Goal: Transaction & Acquisition: Complete application form

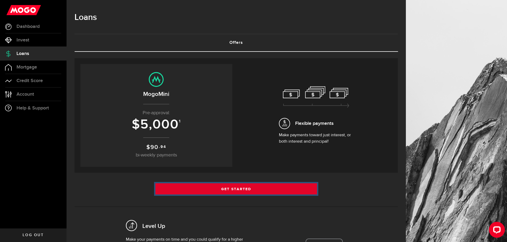
click at [226, 187] on link "Get Started" at bounding box center [236, 189] width 162 height 11
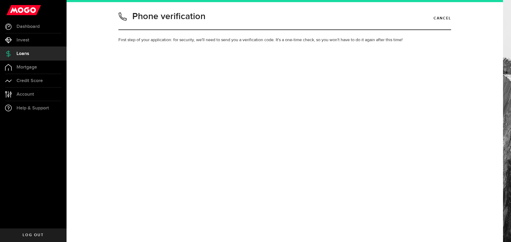
type input "6476270141"
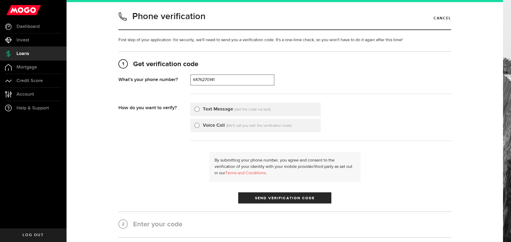
click at [196, 110] on input "Text Message" at bounding box center [196, 108] width 5 height 5
radio input "true"
click at [265, 197] on span "Send Verification Code" at bounding box center [285, 199] width 60 height 4
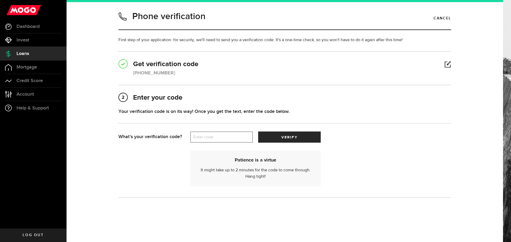
click at [214, 141] on label "Enter code" at bounding box center [221, 137] width 63 height 11
click at [214, 141] on input "Enter code" at bounding box center [221, 137] width 63 height 11
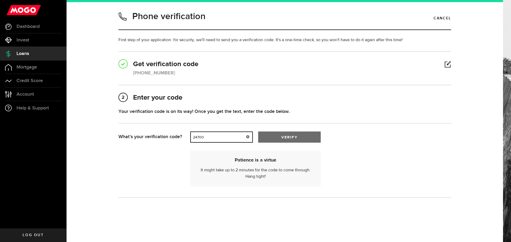
type input "24700"
click at [283, 136] on span "verify" at bounding box center [289, 138] width 16 height 4
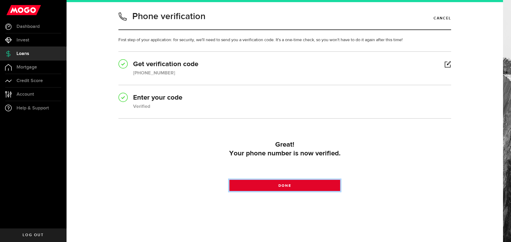
click at [275, 185] on link "Done" at bounding box center [284, 185] width 111 height 11
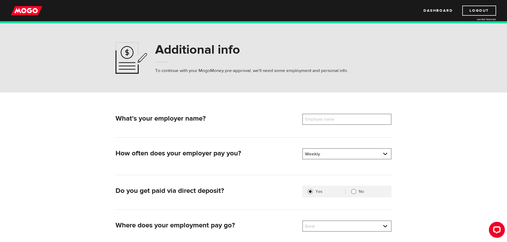
click at [325, 121] on label "Employer name" at bounding box center [323, 119] width 43 height 11
click at [325, 121] on input "Employer name" at bounding box center [346, 119] width 89 height 11
type input "Avenue Road Roofing"
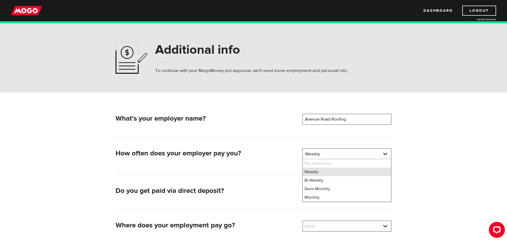
click at [310, 173] on li "Weekly" at bounding box center [347, 172] width 88 height 9
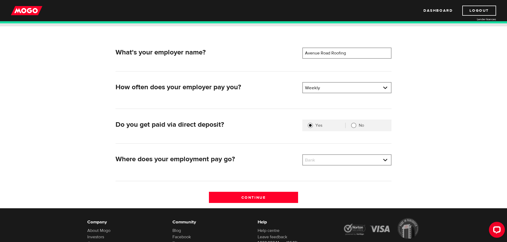
scroll to position [69, 0]
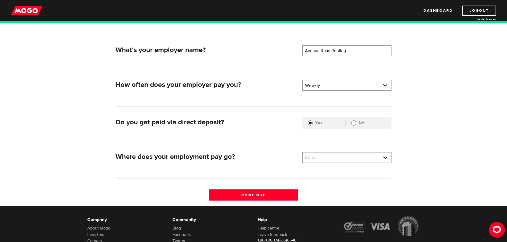
click at [356, 125] on input "No" at bounding box center [353, 123] width 5 height 5
radio input "true"
click at [387, 158] on link at bounding box center [347, 158] width 88 height 10
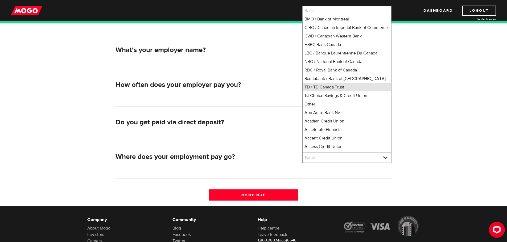
click at [331, 92] on li "TD / TD Canada Trust" at bounding box center [347, 87] width 88 height 9
select select "9"
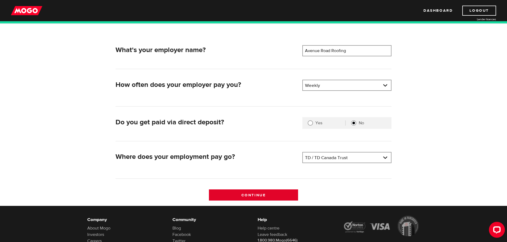
click at [253, 192] on input "Continue" at bounding box center [253, 195] width 89 height 11
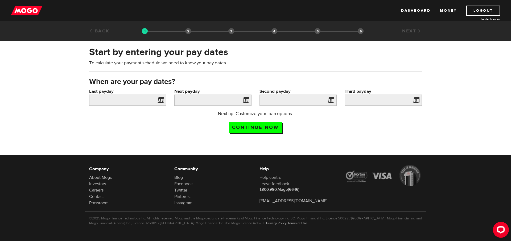
click at [161, 99] on span at bounding box center [160, 101] width 8 height 9
click at [162, 100] on span at bounding box center [160, 101] width 8 height 9
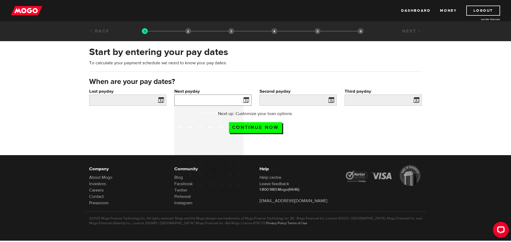
click at [206, 98] on input "Next payday" at bounding box center [212, 100] width 77 height 11
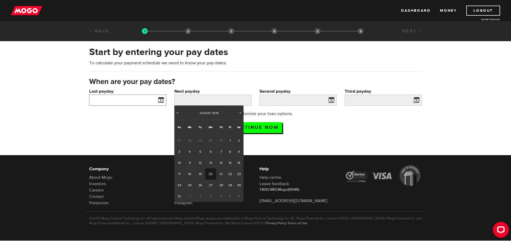
click at [121, 97] on input "Last payday" at bounding box center [127, 100] width 77 height 11
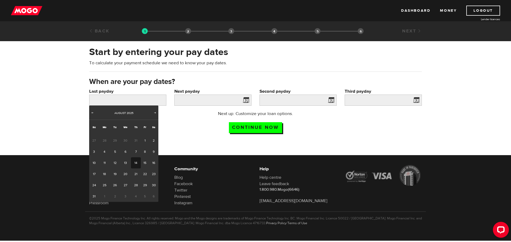
click at [134, 161] on link "14" at bounding box center [136, 163] width 10 height 11
type input "2025/08/14"
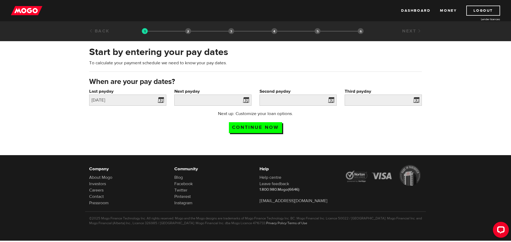
click at [247, 99] on span at bounding box center [245, 101] width 8 height 9
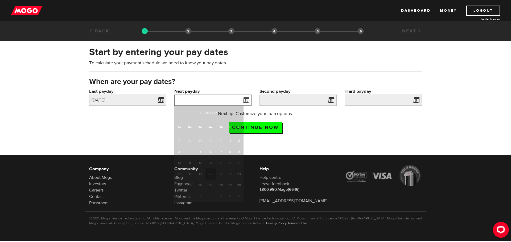
click at [221, 99] on input "Next payday" at bounding box center [212, 100] width 77 height 11
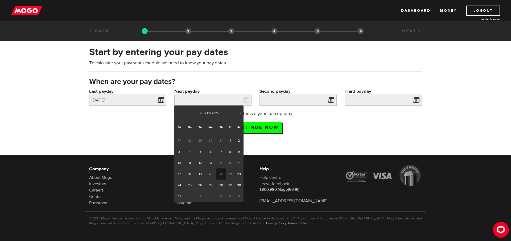
click at [220, 173] on link "21" at bounding box center [221, 174] width 10 height 11
type input "2025/08/21"
type input "2025/8/28"
type input "2025/9/4"
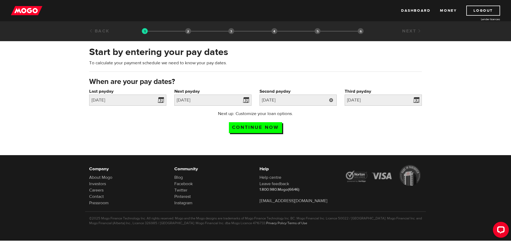
click at [332, 98] on link at bounding box center [331, 100] width 11 height 11
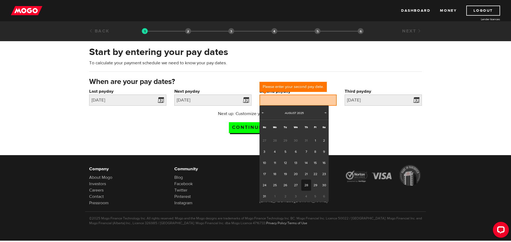
click at [306, 184] on link "28" at bounding box center [306, 185] width 10 height 11
type input "2025/08/28"
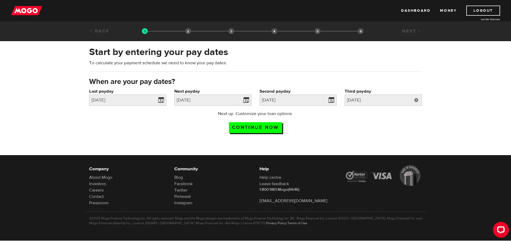
click at [417, 99] on link at bounding box center [416, 100] width 11 height 11
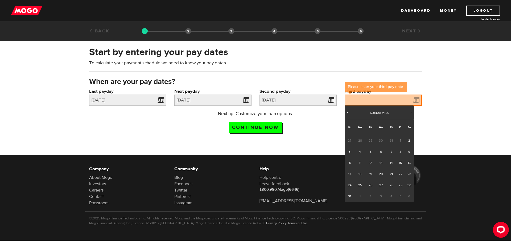
click at [391, 197] on span "4" at bounding box center [391, 196] width 10 height 11
click at [439, 147] on div at bounding box center [255, 186] width 511 height 87
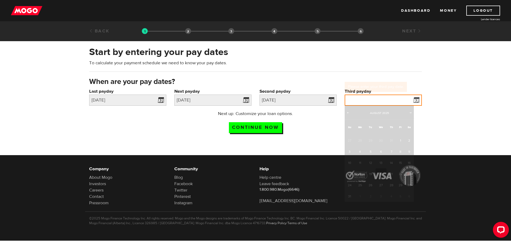
click at [364, 97] on input "Third payday" at bounding box center [383, 100] width 77 height 11
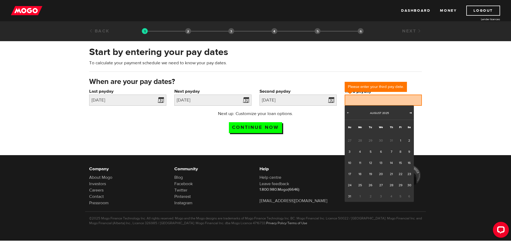
click at [411, 112] on span "Next" at bounding box center [410, 113] width 4 height 4
click at [391, 139] on link "4" at bounding box center [391, 140] width 10 height 11
type input "2025/09/04"
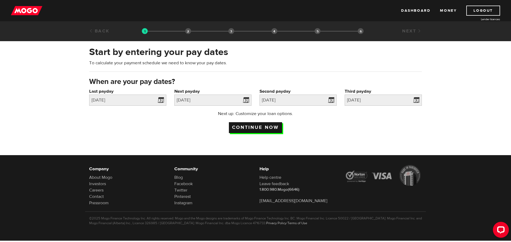
click at [257, 125] on input "Continue now" at bounding box center [255, 127] width 53 height 11
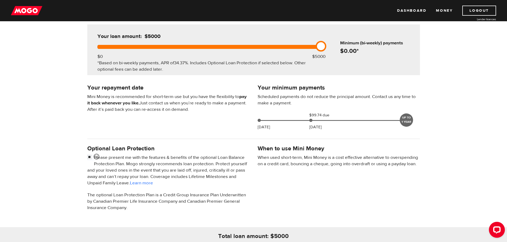
scroll to position [79, 0]
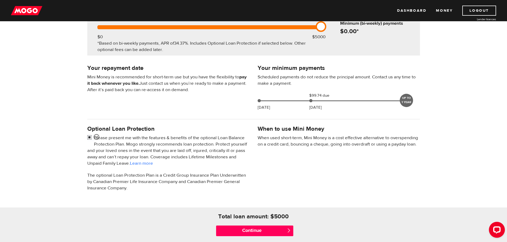
click at [89, 137] on input "checkbox" at bounding box center [90, 138] width 7 height 7
checkbox input "false"
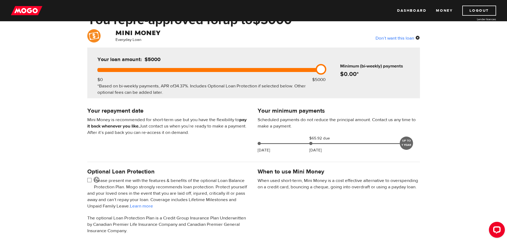
scroll to position [35, 0]
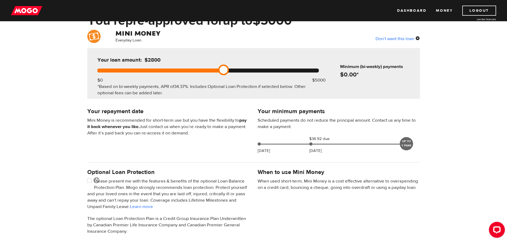
drag, startPoint x: 321, startPoint y: 68, endPoint x: 219, endPoint y: 66, distance: 101.4
click at [219, 66] on link at bounding box center [223, 70] width 11 height 11
drag, startPoint x: 222, startPoint y: 68, endPoint x: 343, endPoint y: 75, distance: 121.0
click at [343, 75] on div "Your loan amount: $5000 $0 $5000 *Based on bi-weekly payments, APR of 34.37% . …" at bounding box center [253, 73] width 333 height 51
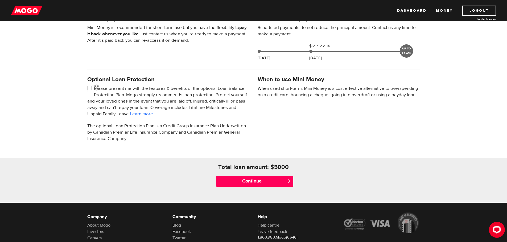
scroll to position [130, 0]
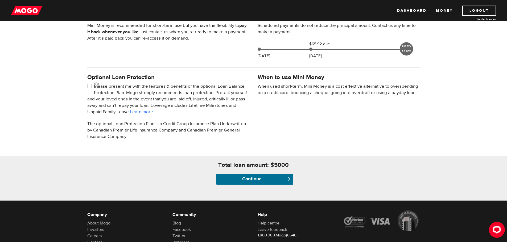
click at [252, 179] on input "Continue" at bounding box center [254, 179] width 77 height 11
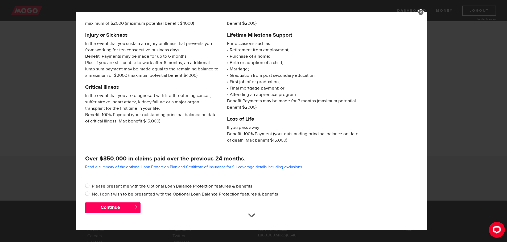
scroll to position [51, 0]
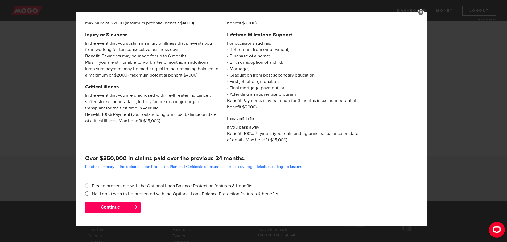
click at [88, 193] on input "No, I don’t wish to be presented with the Optional Loan Balance Protection feat…" at bounding box center [88, 194] width 7 height 7
radio input "true"
click at [123, 207] on button "Continue" at bounding box center [112, 208] width 55 height 11
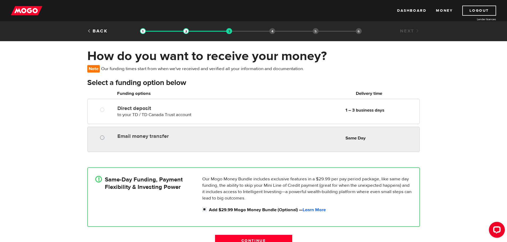
radio input "true"
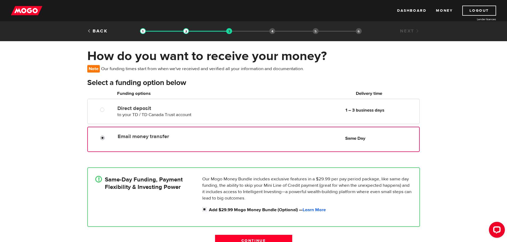
click at [102, 138] on input "Email money transfer" at bounding box center [103, 138] width 7 height 7
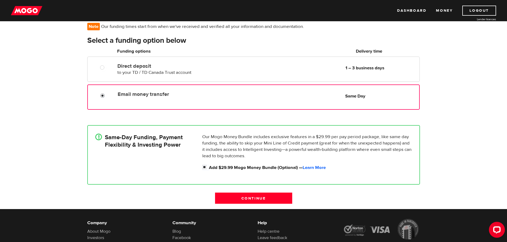
scroll to position [45, 0]
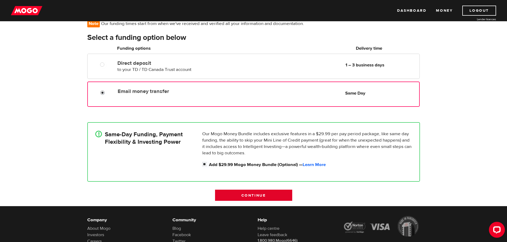
click at [249, 194] on input "Continue" at bounding box center [253, 195] width 77 height 11
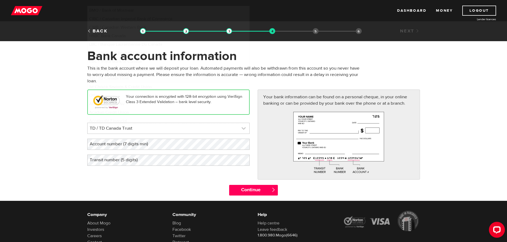
click at [244, 128] on link at bounding box center [169, 128] width 162 height 11
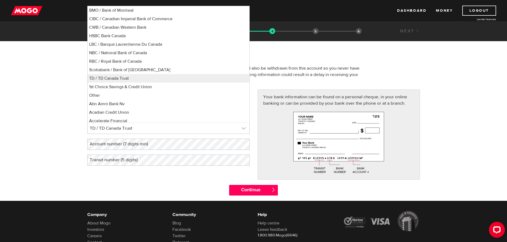
click at [244, 128] on link at bounding box center [169, 128] width 162 height 11
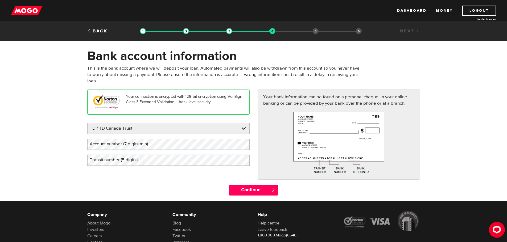
click at [121, 142] on label "Account number (7 digits min)" at bounding box center [123, 144] width 72 height 11
click at [258, 189] on input "Continue" at bounding box center [253, 190] width 49 height 11
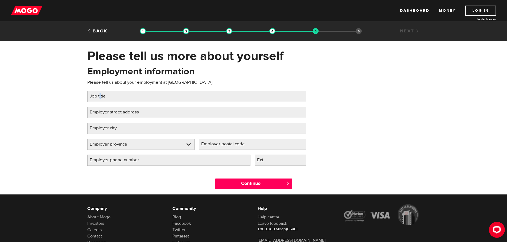
click at [100, 99] on label "Job title" at bounding box center [101, 96] width 29 height 11
click at [100, 99] on input "Job title" at bounding box center [196, 96] width 219 height 11
type input "Accountant"
type input "45 wingold Ave"
type input "Toronto"
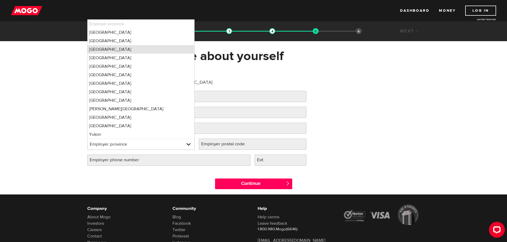
click at [95, 48] on li "Ontario" at bounding box center [141, 49] width 107 height 9
select select "ON"
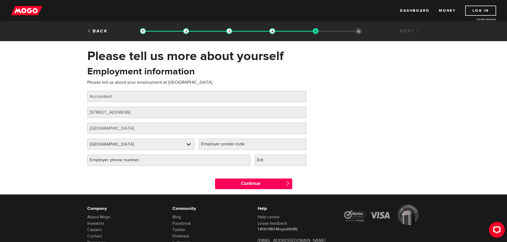
click at [242, 147] on label "Employer postal code" at bounding box center [227, 144] width 57 height 11
click at [242, 147] on input "Employer postal code" at bounding box center [253, 144] width 108 height 11
type input "L"
type input "m6B1P8"
click at [205, 145] on input "m6B1P8" at bounding box center [253, 144] width 108 height 11
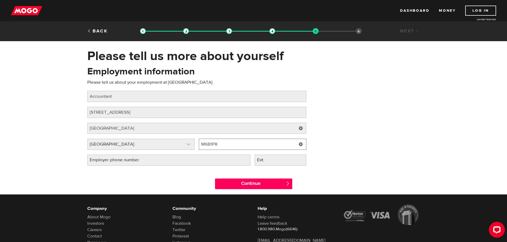
type input "M6B1P8"
type input "(6 ) -"
type input "(416) 785-6167"
type input "222"
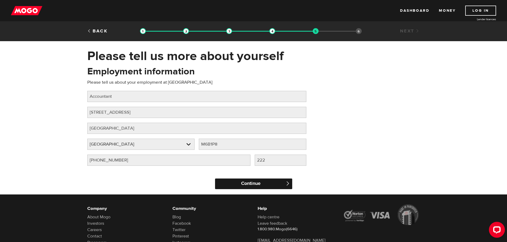
click at [237, 183] on input "Continue" at bounding box center [253, 184] width 77 height 11
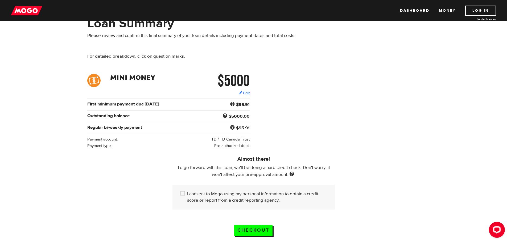
scroll to position [59, 0]
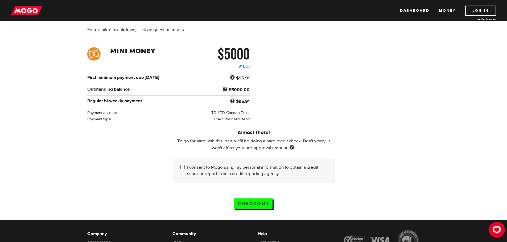
click at [182, 166] on input "I consent to Mogo using my personal information to obtain a credit score or rep…" at bounding box center [183, 167] width 7 height 7
checkbox input "true"
click at [248, 201] on input "Checkout" at bounding box center [253, 204] width 38 height 11
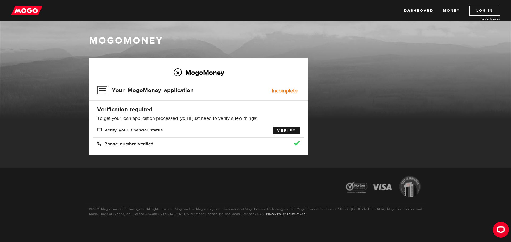
click at [287, 130] on link "Verify" at bounding box center [286, 130] width 27 height 7
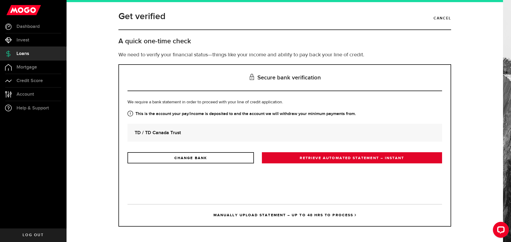
click at [329, 157] on link "RETRIEVE AUTOMATED STATEMENT – INSTANT" at bounding box center [352, 157] width 180 height 11
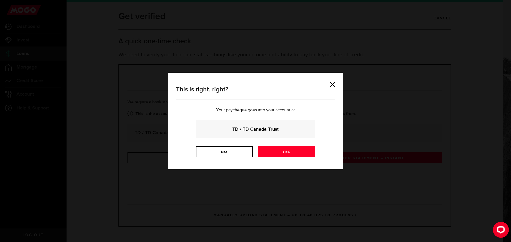
click at [251, 131] on strong "TD / TD Canada Trust" at bounding box center [255, 129] width 105 height 7
click at [277, 152] on link "Yes" at bounding box center [286, 151] width 57 height 11
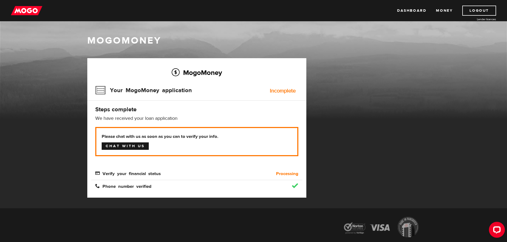
click at [126, 147] on link "Chat with us" at bounding box center [125, 146] width 47 height 7
click at [97, 174] on span "Verify your financial status" at bounding box center [127, 173] width 65 height 5
